Goal: Check status: Check status

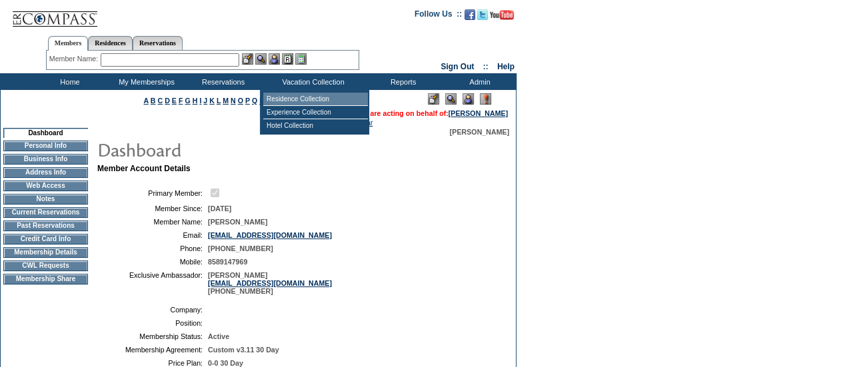
click at [285, 97] on td "Residence Collection" at bounding box center [315, 99] width 105 height 13
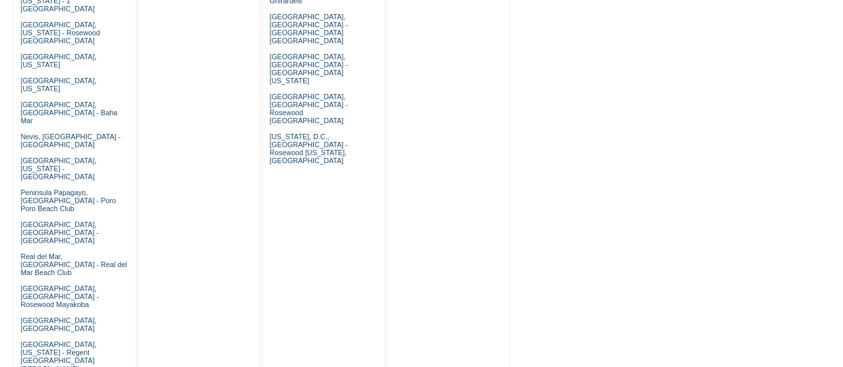
scroll to position [857, 0]
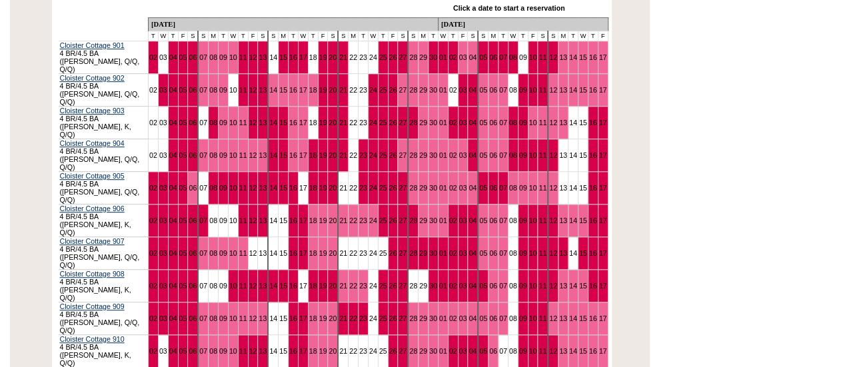
scroll to position [311, 0]
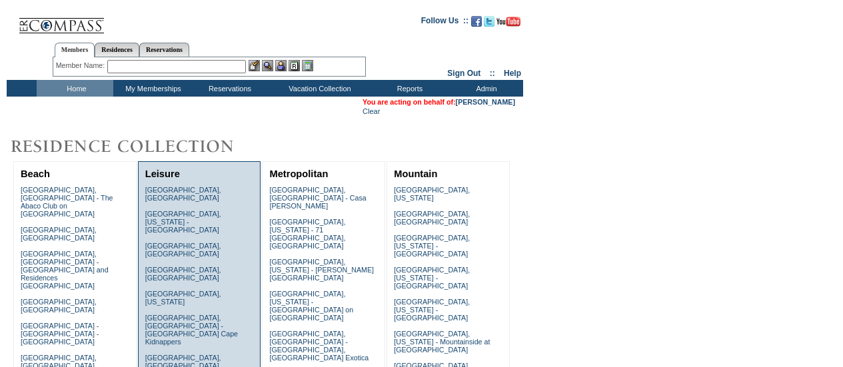
scroll to position [857, 0]
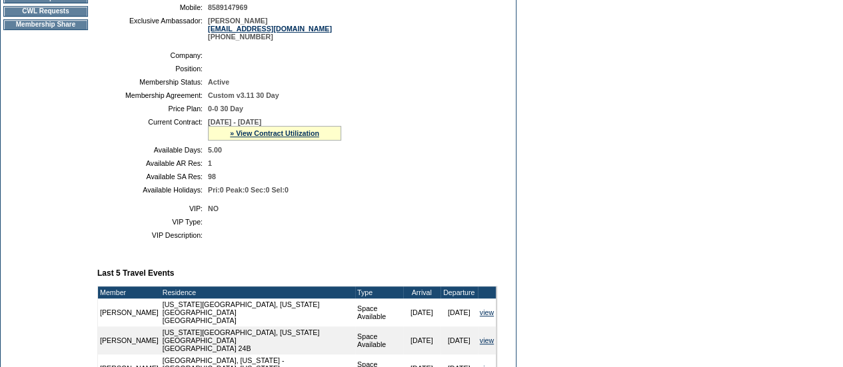
scroll to position [254, 0]
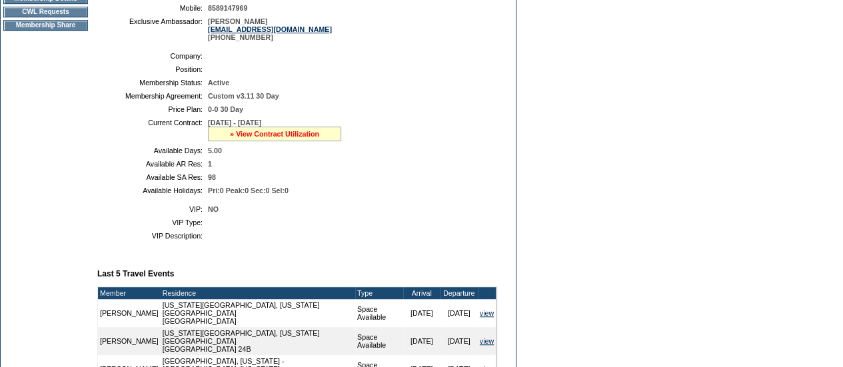
click at [267, 138] on link "» View Contract Utilization" at bounding box center [274, 134] width 89 height 8
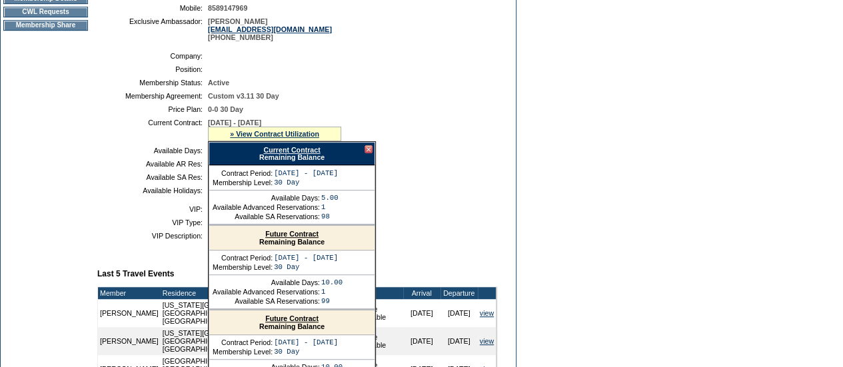
click at [275, 154] on link "Current Contract" at bounding box center [291, 150] width 57 height 8
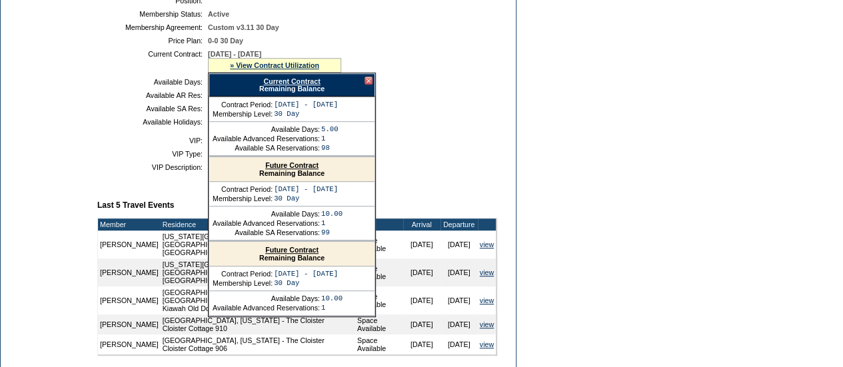
scroll to position [321, 0]
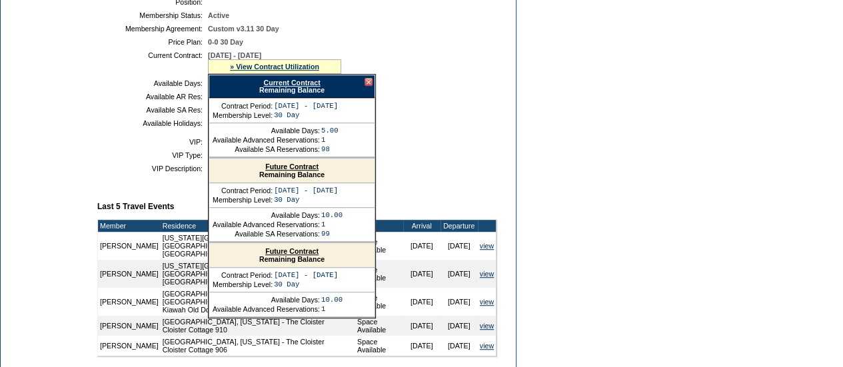
click at [368, 86] on div at bounding box center [369, 82] width 8 height 8
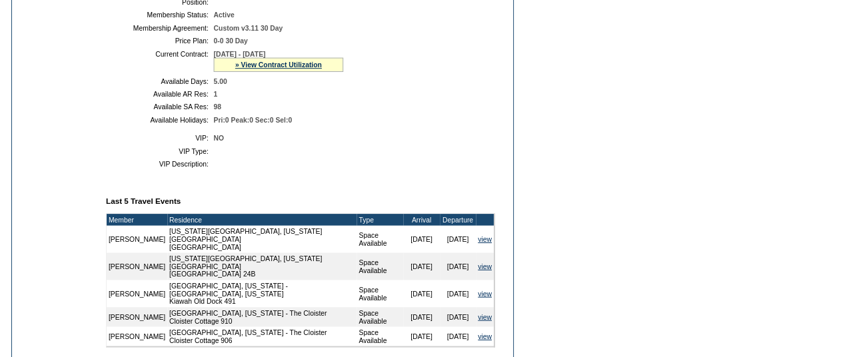
scroll to position [0, 0]
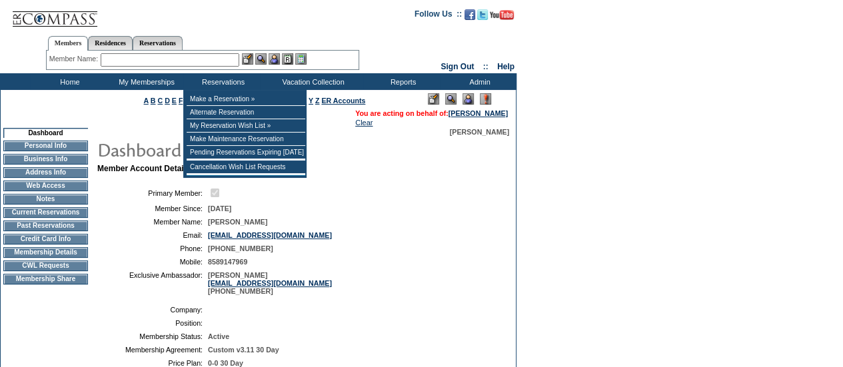
click at [178, 57] on input "text" at bounding box center [170, 59] width 139 height 13
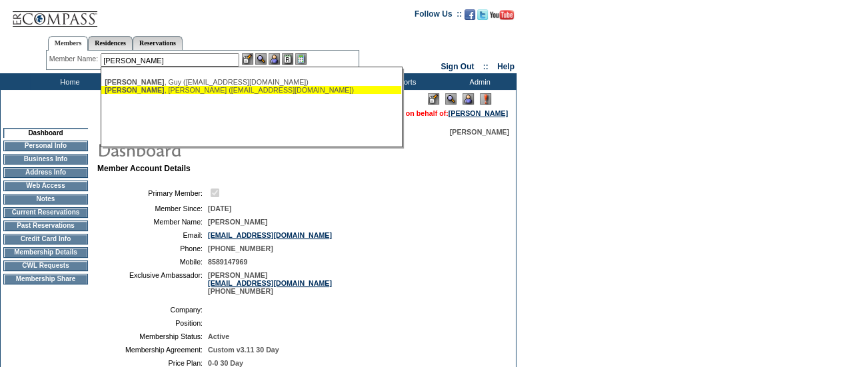
click at [180, 90] on div "Conger , Laura (ljconger@gmail.com)" at bounding box center [251, 90] width 293 height 8
type input "Conger, Laura (ljconger@gmail.com)"
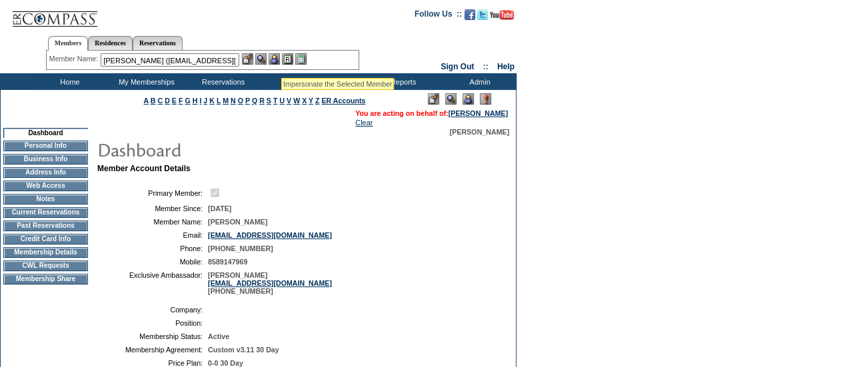
click at [280, 62] on img at bounding box center [274, 58] width 11 height 11
click at [265, 59] on img at bounding box center [260, 58] width 11 height 11
